Goal: Task Accomplishment & Management: Manage account settings

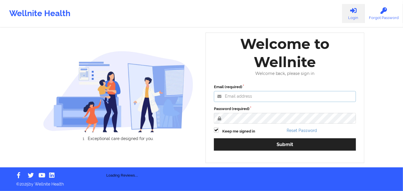
type input "[PERSON_NAME][EMAIL_ADDRESS][DOMAIN_NAME]"
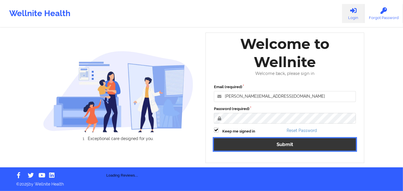
click at [302, 150] on button "Submit" at bounding box center [285, 145] width 142 height 12
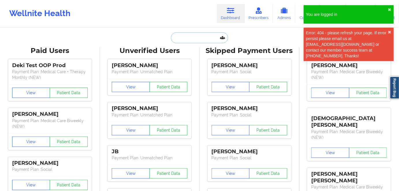
click at [188, 40] on input "text" at bounding box center [199, 37] width 57 height 11
paste input "[PERSON_NAME] [PERSON_NAME]"
type input "[PERSON_NAME] [PERSON_NAME]"
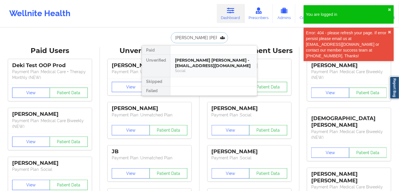
click at [204, 72] on div "Social" at bounding box center [213, 70] width 77 height 5
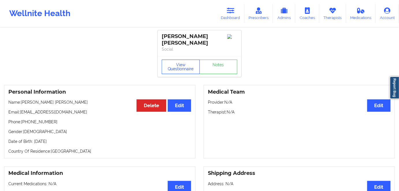
click at [178, 66] on button "View Questionnaire" at bounding box center [181, 67] width 38 height 14
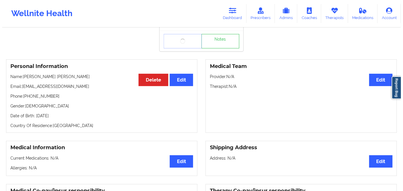
scroll to position [52, 0]
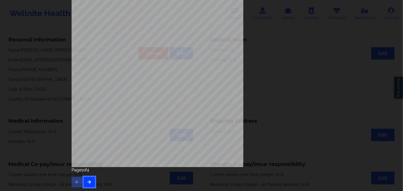
drag, startPoint x: 88, startPoint y: 187, endPoint x: 92, endPoint y: 186, distance: 4.1
click at [89, 186] on button "button" at bounding box center [89, 182] width 11 height 10
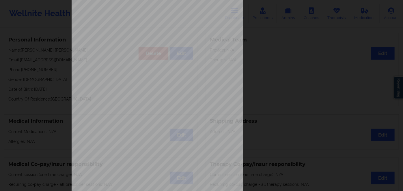
scroll to position [84, 0]
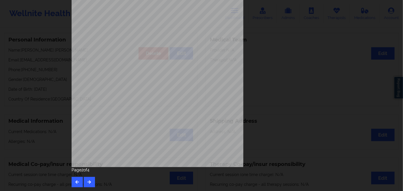
click at [95, 186] on div "Page 2 of 4" at bounding box center [202, 177] width 260 height 20
click at [92, 184] on button "button" at bounding box center [89, 182] width 11 height 10
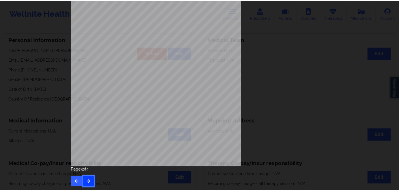
scroll to position [0, 0]
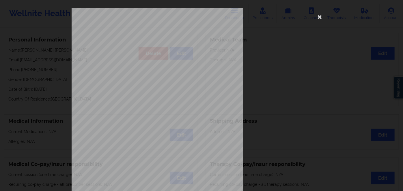
click at [132, 45] on span "87726" at bounding box center [135, 44] width 7 height 3
copy span "87726"
click at [321, 18] on icon at bounding box center [319, 16] width 9 height 9
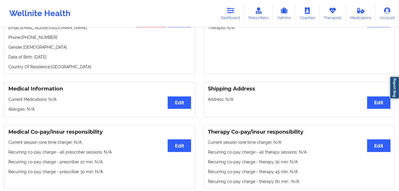
scroll to position [26, 0]
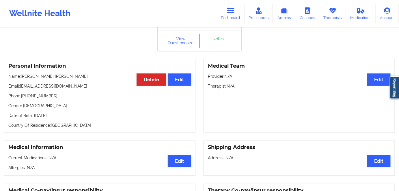
click at [75, 113] on p "Date of Birth: 14th of November 1972" at bounding box center [99, 116] width 183 height 6
click at [74, 115] on p "Date of Birth: 14th of November 1972" at bounding box center [99, 116] width 183 height 6
drag, startPoint x: 74, startPoint y: 115, endPoint x: 79, endPoint y: 115, distance: 4.9
click at [74, 115] on p "Date of Birth: 14th of November 1972" at bounding box center [99, 116] width 183 height 6
copy p "1972"
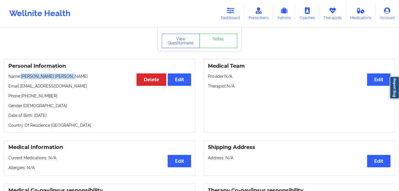
drag, startPoint x: 61, startPoint y: 73, endPoint x: 23, endPoint y: 74, distance: 38.1
click at [23, 74] on p "Name: Brett Thomas Kingsbury" at bounding box center [99, 77] width 183 height 6
copy p "[PERSON_NAME] [PERSON_NAME]"
click at [222, 10] on link "Dashboard" at bounding box center [231, 13] width 28 height 19
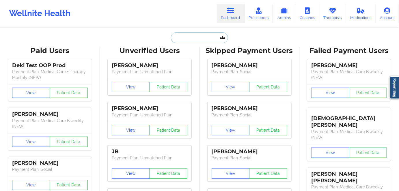
click at [197, 34] on input "text" at bounding box center [199, 37] width 57 height 11
paste input "[PERSON_NAME]"
type input "[PERSON_NAME]"
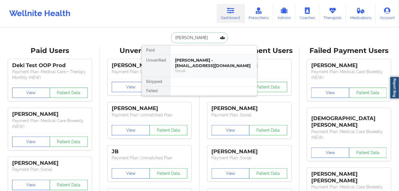
click at [199, 65] on div "Jany Santana - santanajany1993@gmail.com" at bounding box center [213, 63] width 77 height 11
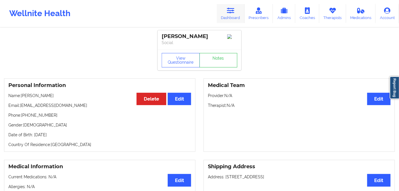
click at [236, 18] on link "Dashboard" at bounding box center [231, 13] width 28 height 19
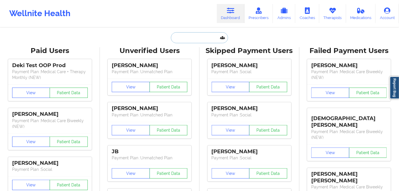
click at [203, 37] on input "text" at bounding box center [199, 37] width 57 height 11
paste input "[PERSON_NAME]"
type input "[PERSON_NAME]"
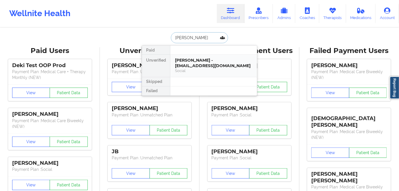
click at [213, 64] on div "allison llanos - toxickupcakez@gmail.com" at bounding box center [213, 63] width 77 height 11
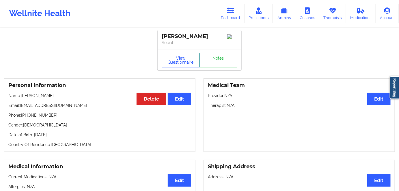
drag, startPoint x: 165, startPoint y: 60, endPoint x: 173, endPoint y: 68, distance: 11.4
click at [165, 60] on button "View Questionnaire" at bounding box center [181, 60] width 38 height 14
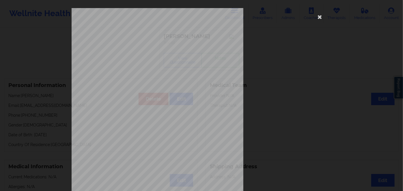
scroll to position [84, 0]
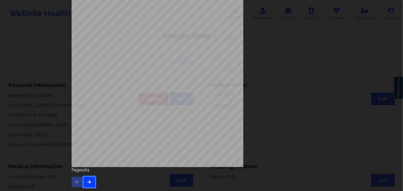
click at [92, 181] on button "button" at bounding box center [89, 182] width 11 height 10
click at [92, 180] on button "button" at bounding box center [89, 182] width 11 height 10
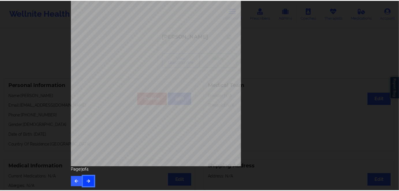
scroll to position [0, 0]
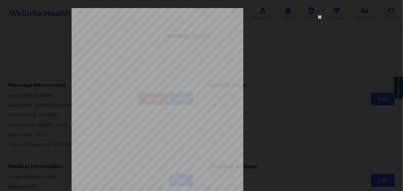
click at [144, 44] on span "JLJ734082838" at bounding box center [140, 44] width 17 height 3
copy span "JLJ734082838"
click at [318, 17] on icon at bounding box center [319, 16] width 9 height 9
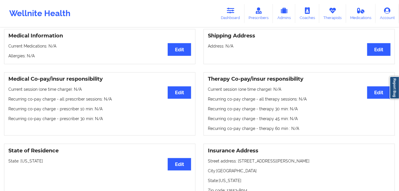
scroll to position [52, 0]
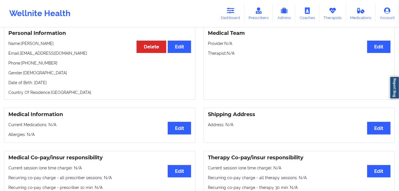
click at [71, 86] on p "Date of Birth: 6th of December 1986" at bounding box center [99, 83] width 183 height 6
click at [72, 86] on p "Date of Birth: 6th of December 1986" at bounding box center [99, 83] width 183 height 6
copy p "1986"
click at [84, 90] on div "Personal Information Edit Delete Name: allison llanos Email: toxickupcakez@gmai…" at bounding box center [99, 63] width 191 height 74
click at [73, 84] on p "Date of Birth: 6th of December 1986" at bounding box center [99, 83] width 183 height 6
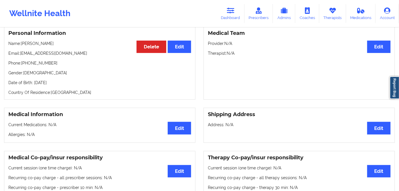
click at [73, 84] on p "Date of Birth: 6th of December 1986" at bounding box center [99, 83] width 183 height 6
copy p "1986"
drag, startPoint x: 50, startPoint y: 45, endPoint x: 22, endPoint y: 44, distance: 28.3
click at [22, 44] on p "Name: allison llanos" at bounding box center [99, 44] width 183 height 6
copy p "[PERSON_NAME]"
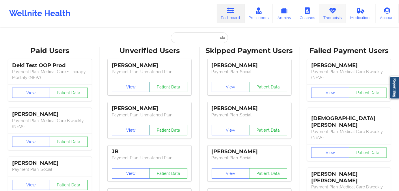
click at [339, 10] on link "Therapists" at bounding box center [332, 13] width 27 height 19
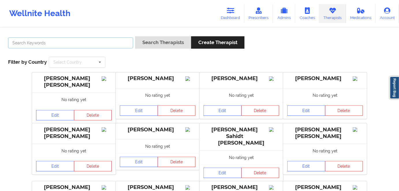
click at [97, 46] on input "text" at bounding box center [70, 43] width 125 height 11
paste input "[PERSON_NAME]"
type input "[PERSON_NAME]"
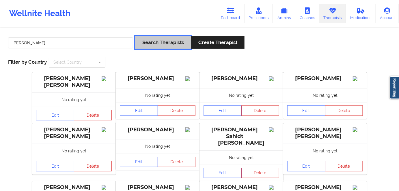
click at [153, 41] on button "Search Therapists" at bounding box center [163, 42] width 56 height 12
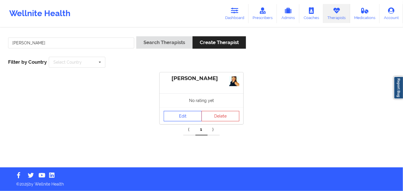
click at [180, 116] on link "Edit" at bounding box center [183, 116] width 38 height 10
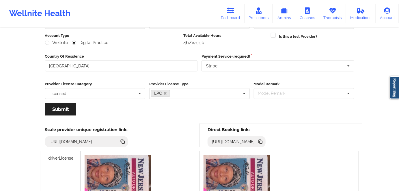
scroll to position [95, 0]
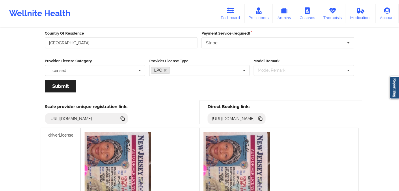
click at [262, 119] on icon at bounding box center [260, 119] width 3 height 3
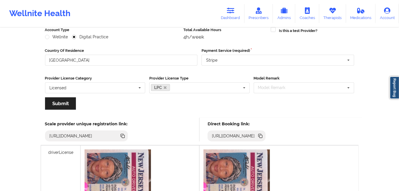
scroll to position [68, 0]
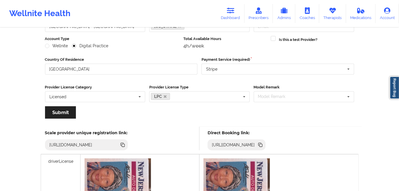
click at [262, 146] on icon at bounding box center [260, 145] width 3 height 3
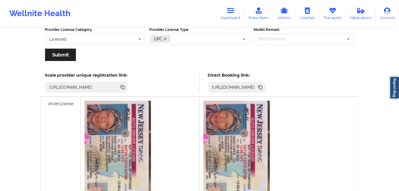
scroll to position [105, 0]
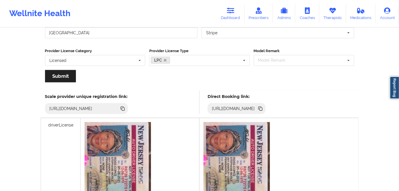
click at [262, 109] on icon at bounding box center [260, 109] width 3 height 3
click at [264, 109] on icon at bounding box center [260, 109] width 6 height 6
